Goal: Task Accomplishment & Management: Use online tool/utility

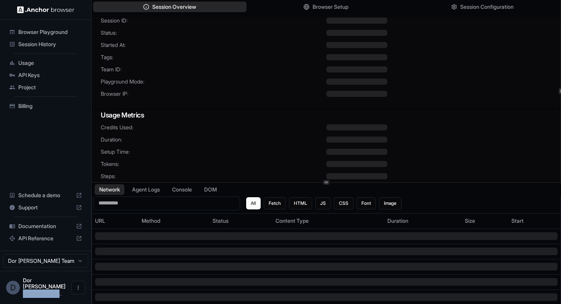
drag, startPoint x: 23, startPoint y: 294, endPoint x: 61, endPoint y: 294, distance: 37.4
click at [61, 294] on span "dor@anchorbrow..." at bounding box center [42, 294] width 39 height 6
click at [47, 294] on span "dor@anchorbrow..." at bounding box center [42, 294] width 39 height 6
click at [295, 84] on span "Playground Mode:" at bounding box center [213, 82] width 225 height 8
click at [23, 104] on span "Billing" at bounding box center [50, 106] width 64 height 8
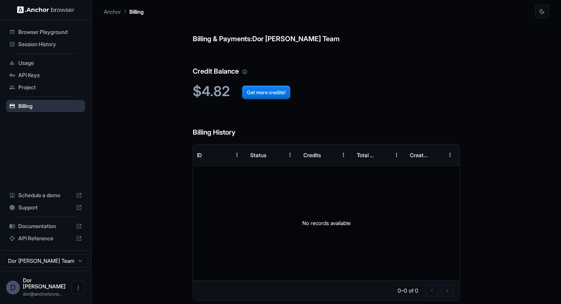
click at [23, 104] on span "Billing" at bounding box center [50, 106] width 64 height 8
click at [152, 137] on div "Billing & Payments: Dor Dankner Team Credit Balance $4.82 Get more credits! Bil…" at bounding box center [326, 161] width 445 height 286
click at [37, 33] on span "Browser Playground" at bounding box center [50, 32] width 64 height 8
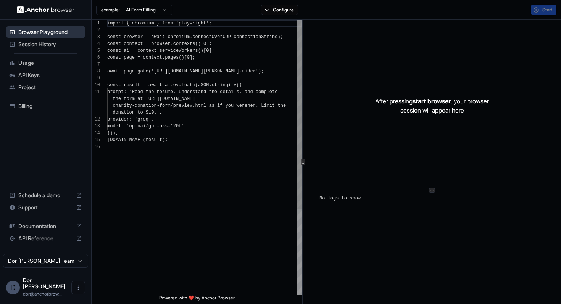
scroll to position [69, 0]
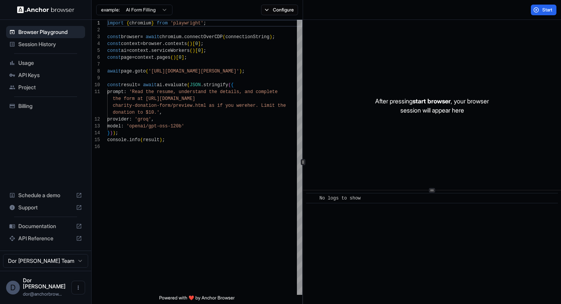
click at [34, 46] on span "Session History" at bounding box center [50, 44] width 64 height 8
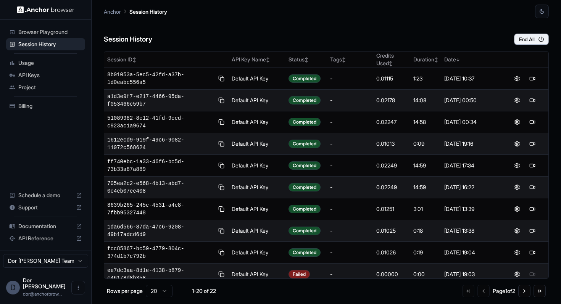
click at [34, 32] on span "Browser Playground" at bounding box center [50, 32] width 64 height 8
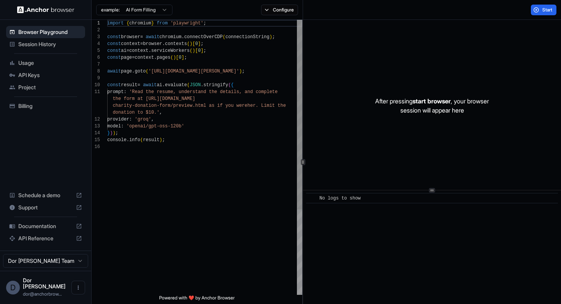
scroll to position [69, 0]
click at [336, 17] on div "Start" at bounding box center [432, 10] width 258 height 20
click at [388, 20] on div "After pressing start browser , your browser session will appear here" at bounding box center [432, 106] width 258 height 172
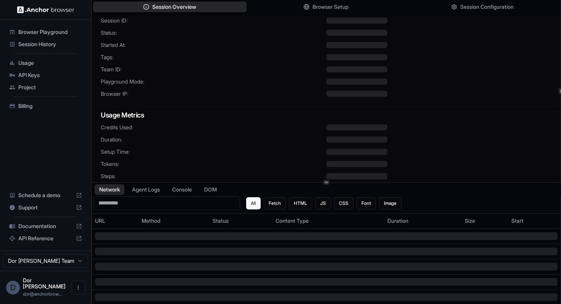
click at [232, 96] on span "Browser IP:" at bounding box center [213, 94] width 225 height 8
click at [39, 266] on html "Browser Playground Session History Usage API Keys Project Billing Schedule a de…" at bounding box center [280, 152] width 561 height 304
click at [173, 154] on html "Browser Playground Session History Usage API Keys Project Billing Schedule a de…" at bounding box center [280, 152] width 561 height 304
click at [238, 131] on span "Credits Used:" at bounding box center [213, 128] width 225 height 8
click at [329, 93] on div at bounding box center [356, 94] width 61 height 6
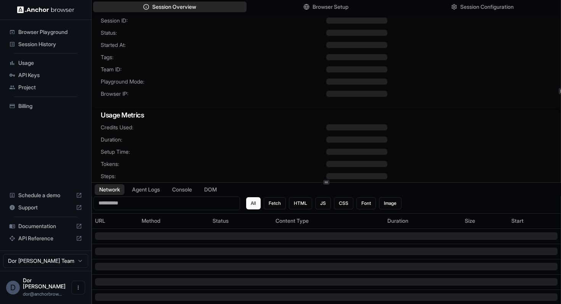
click at [261, 86] on div "Session ID: Status: Started At: Tags: Team ID: Playground Mode: Browser IP:" at bounding box center [326, 62] width 469 height 90
click at [37, 31] on span "Browser Playground" at bounding box center [50, 32] width 64 height 8
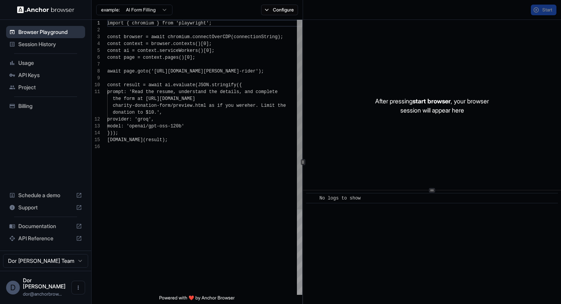
scroll to position [69, 0]
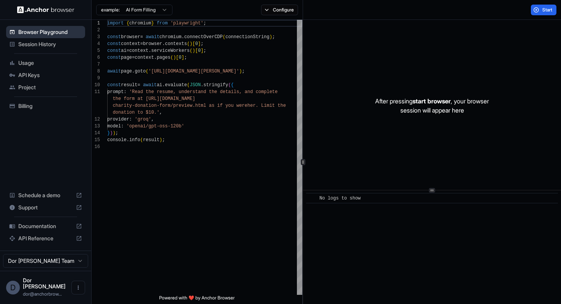
click at [37, 34] on span "Browser Playground" at bounding box center [50, 32] width 64 height 8
click at [41, 43] on span "Session History" at bounding box center [50, 44] width 64 height 8
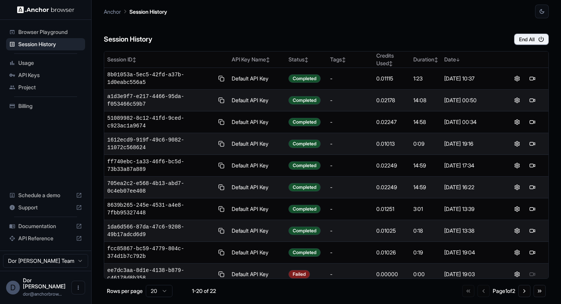
click at [43, 34] on span "Browser Playground" at bounding box center [50, 32] width 64 height 8
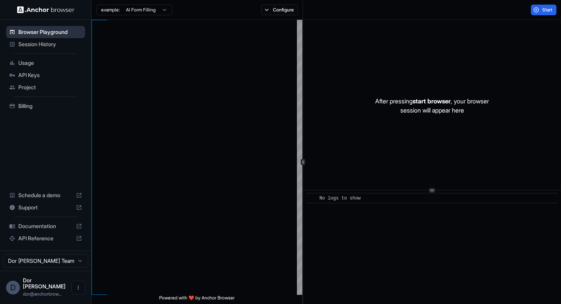
scroll to position [69, 0]
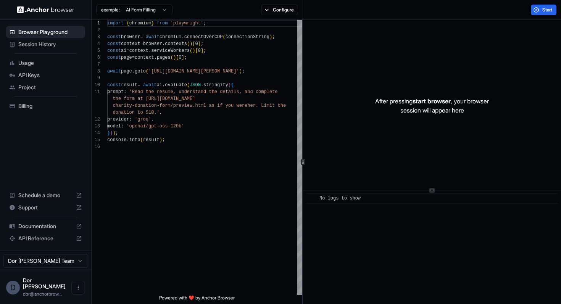
click at [41, 43] on span "Session History" at bounding box center [50, 44] width 64 height 8
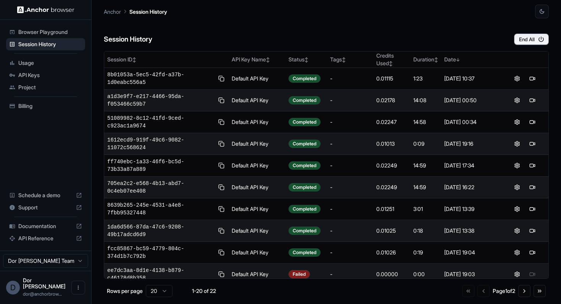
click at [42, 32] on span "Browser Playground" at bounding box center [50, 32] width 64 height 8
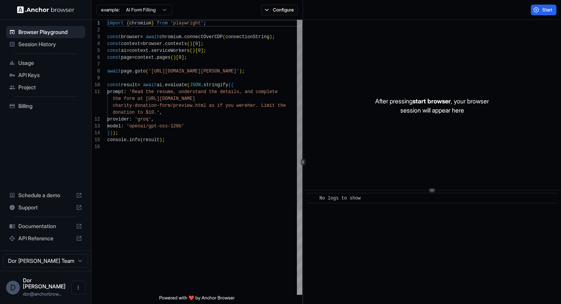
scroll to position [69, 0]
click at [22, 108] on span "Billing" at bounding box center [50, 106] width 64 height 8
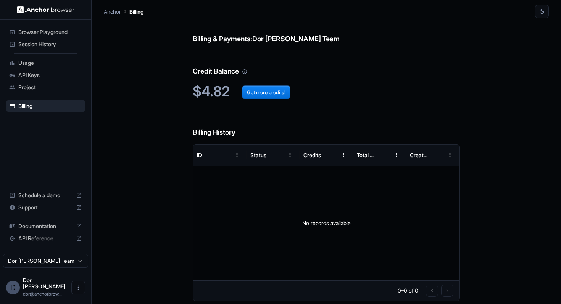
click at [372, 63] on h6 "Credit Balance" at bounding box center [326, 64] width 267 height 26
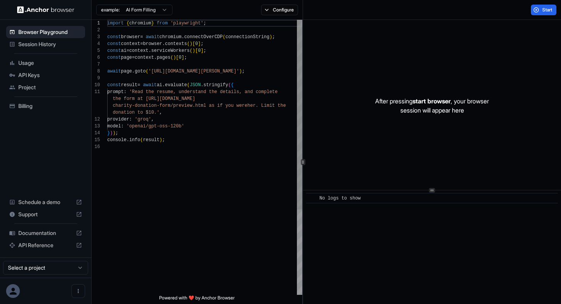
scroll to position [69, 0]
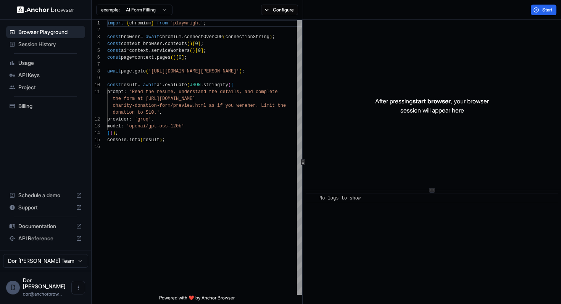
click at [330, 15] on div "Start" at bounding box center [432, 10] width 258 height 20
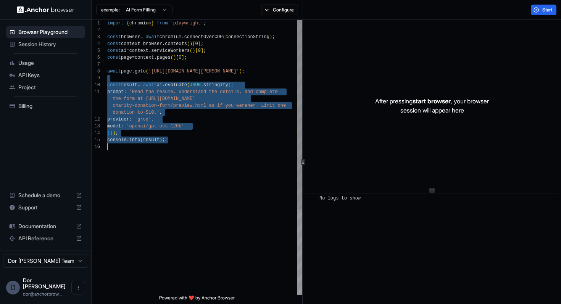
drag, startPoint x: 193, startPoint y: 78, endPoint x: 170, endPoint y: 220, distance: 143.3
click at [170, 220] on div "import { chromium } from 'playwright' ; const browser = await chromium . connec…" at bounding box center [204, 219] width 195 height 399
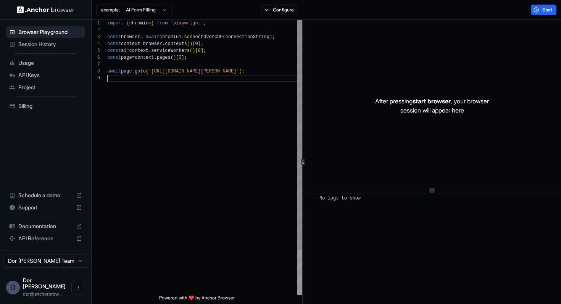
type textarea "**********"
click at [275, 11] on button "Configure" at bounding box center [279, 10] width 37 height 11
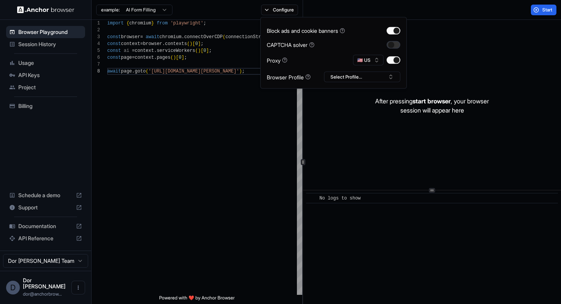
click at [392, 47] on button "button" at bounding box center [393, 45] width 14 height 8
click at [445, 10] on div "Start" at bounding box center [432, 10] width 258 height 20
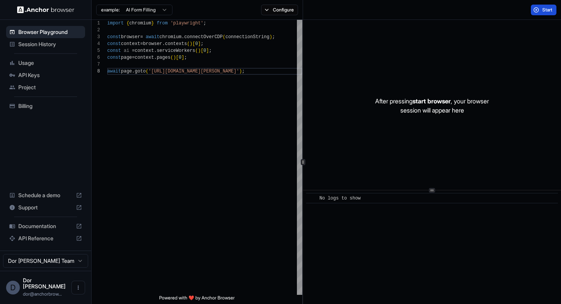
click at [542, 8] on span "Start" at bounding box center [547, 10] width 11 height 6
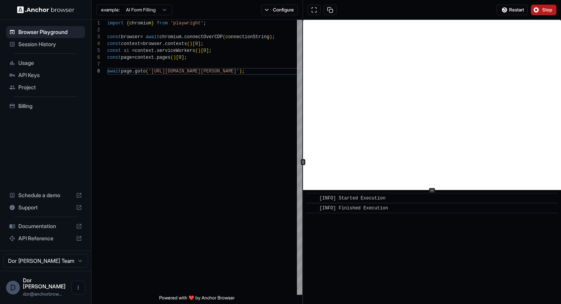
click at [360, 14] on div "Restart Stop" at bounding box center [432, 10] width 258 height 20
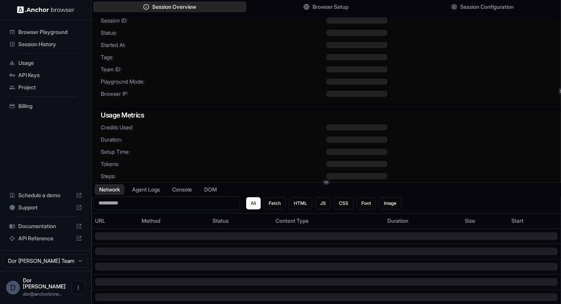
click at [284, 101] on div "Session ID: Status: Started At: Tags: Team ID: Playground Mode: Browser IP:" at bounding box center [326, 62] width 469 height 90
click at [400, 69] on div at bounding box center [438, 69] width 225 height 6
click at [78, 289] on icon "Open menu" at bounding box center [78, 288] width 1 height 4
click at [45, 289] on span "Logout" at bounding box center [40, 291] width 17 height 8
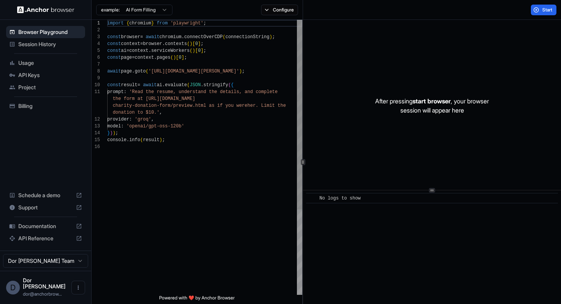
scroll to position [69, 0]
click at [27, 106] on span "Billing" at bounding box center [50, 106] width 64 height 8
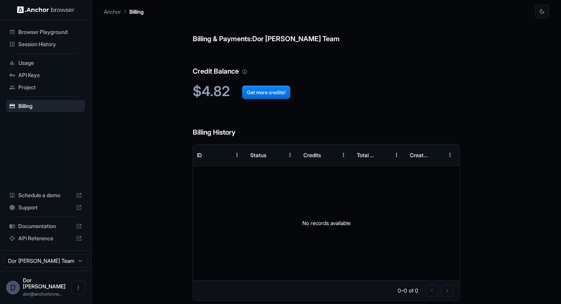
click at [35, 33] on span "Browser Playground" at bounding box center [50, 32] width 64 height 8
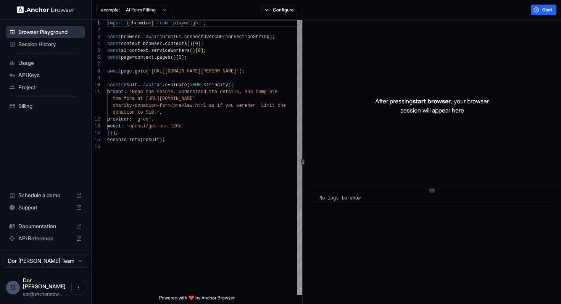
scroll to position [69, 0]
click at [37, 41] on span "Session History" at bounding box center [50, 44] width 64 height 8
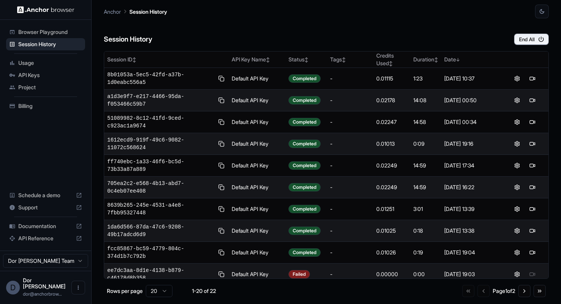
click at [41, 32] on span "Browser Playground" at bounding box center [50, 32] width 64 height 8
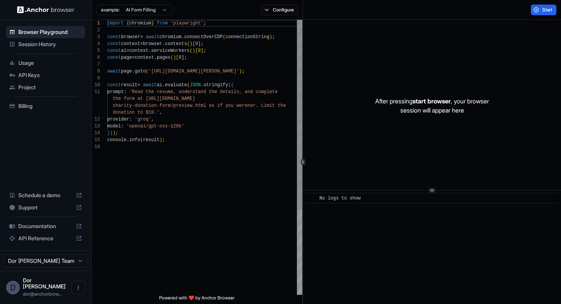
scroll to position [69, 0]
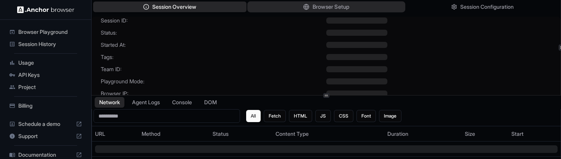
click at [328, 7] on span "Browser Setup" at bounding box center [330, 7] width 37 height 8
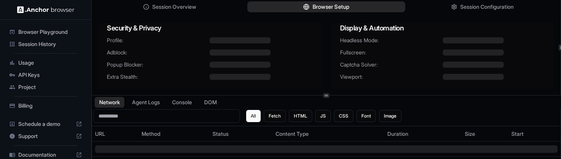
click at [326, 7] on span "Browser Setup" at bounding box center [330, 7] width 37 height 8
click at [277, 53] on div at bounding box center [260, 53] width 103 height 6
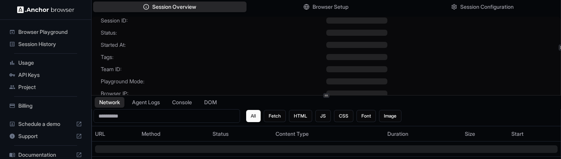
click at [281, 43] on span "Started At:" at bounding box center [213, 45] width 225 height 8
click at [393, 34] on div at bounding box center [438, 33] width 225 height 6
click at [378, 54] on div at bounding box center [356, 57] width 61 height 6
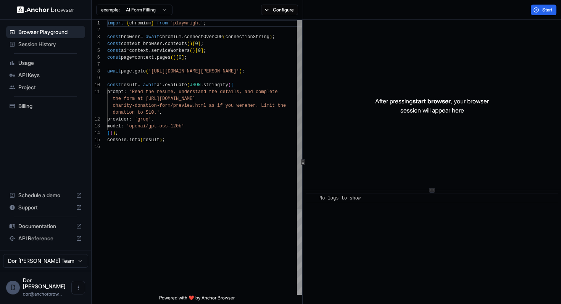
scroll to position [55, 0]
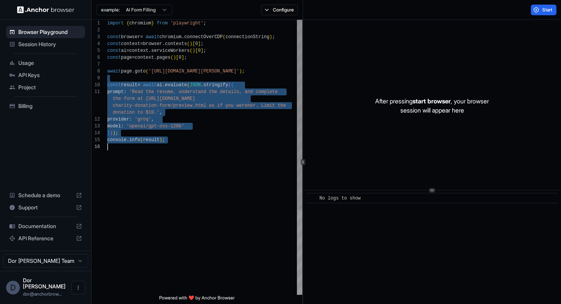
drag, startPoint x: 184, startPoint y: 76, endPoint x: 183, endPoint y: 212, distance: 135.4
click at [183, 212] on div "import { chromium } from 'playwright' ; const browser = await chromium . connec…" at bounding box center [204, 219] width 195 height 399
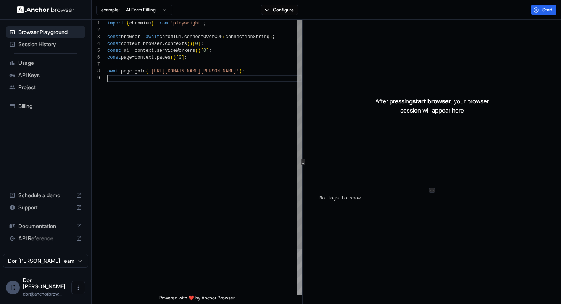
scroll to position [48, 0]
drag, startPoint x: 177, startPoint y: 71, endPoint x: 260, endPoint y: 71, distance: 83.1
click at [260, 71] on div "import { chromium } from 'playwright' ; const browser = await chromium . connec…" at bounding box center [204, 185] width 195 height 330
type textarea "**********"
click at [542, 11] on span "Start" at bounding box center [547, 10] width 11 height 6
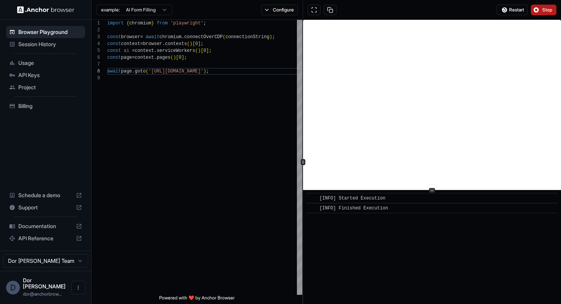
click at [542, 11] on span "Stop" at bounding box center [547, 10] width 11 height 6
